Goal: Understand process/instructions: Learn how to perform a task or action

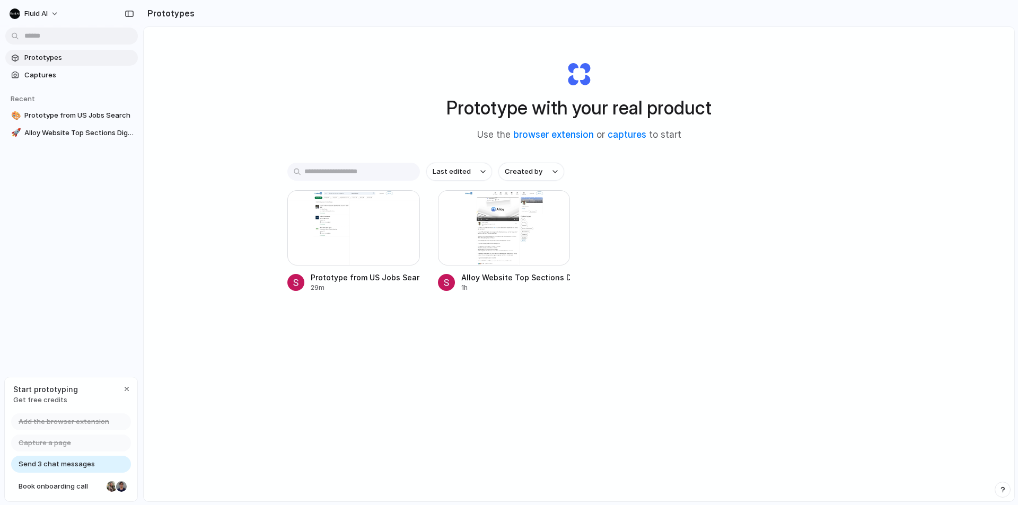
click at [187, 106] on div "Prototype with your real product Use the browser extension or captures to start…" at bounding box center [579, 292] width 871 height 531
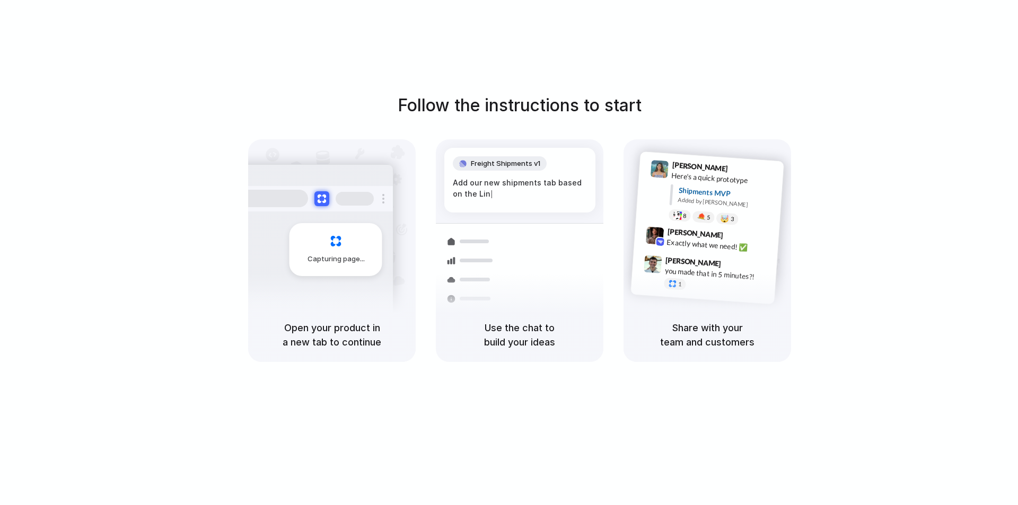
click at [138, 96] on div "Follow the instructions to start Capturing page Open your product in a new tab …" at bounding box center [520, 227] width 1018 height 269
